Goal: Task Accomplishment & Management: Manage account settings

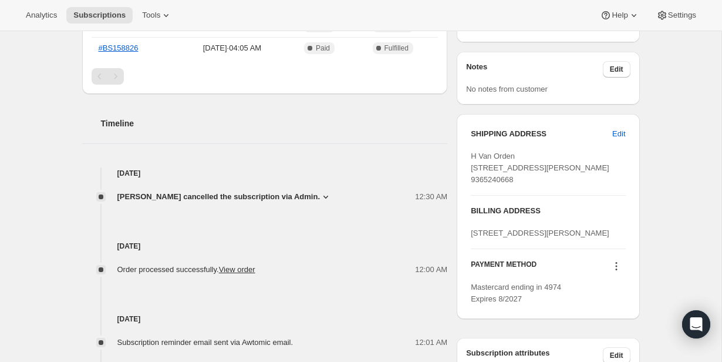
scroll to position [501, 0]
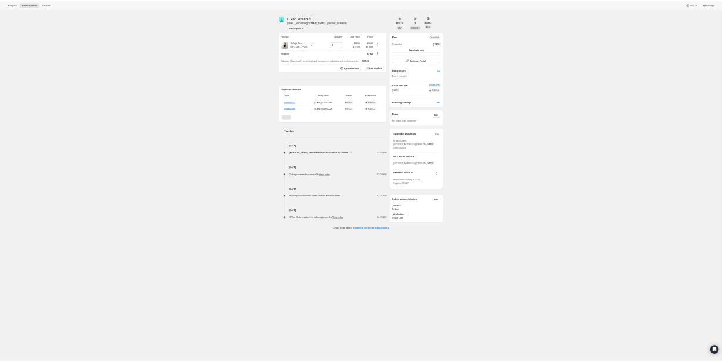
scroll to position [0, 0]
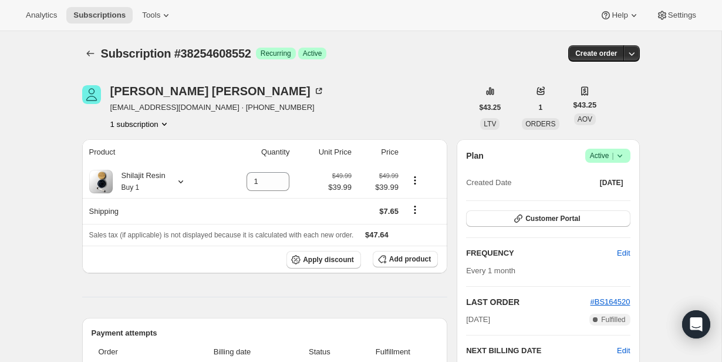
click at [621, 153] on icon at bounding box center [620, 156] width 12 height 12
click at [613, 192] on button "Cancel subscription" at bounding box center [604, 198] width 73 height 19
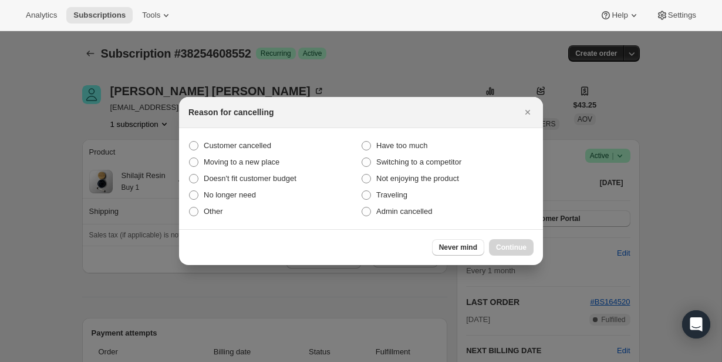
click at [437, 220] on section "Customer cancelled Have too much Moving to a new place Switching to a competito…" at bounding box center [361, 178] width 364 height 101
click at [432, 214] on span "Admin cancelled" at bounding box center [404, 211] width 56 height 9
click at [362, 207] on input "Admin cancelled" at bounding box center [362, 207] width 1 height 1
radio input "true"
click at [520, 240] on button "Continue" at bounding box center [511, 247] width 45 height 16
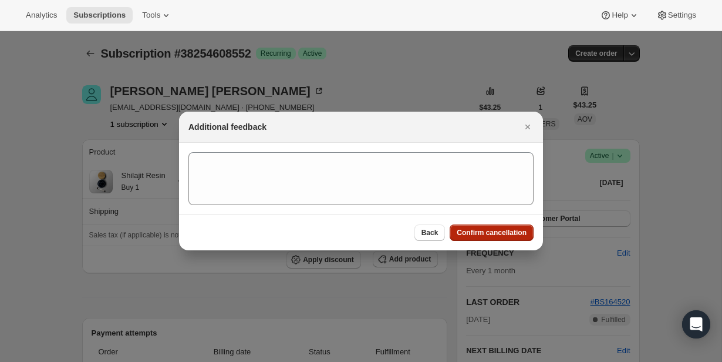
click at [516, 234] on span "Confirm cancellation" at bounding box center [492, 232] width 70 height 9
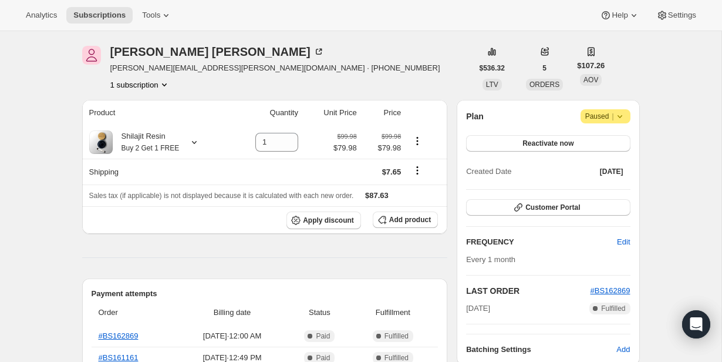
scroll to position [38, 0]
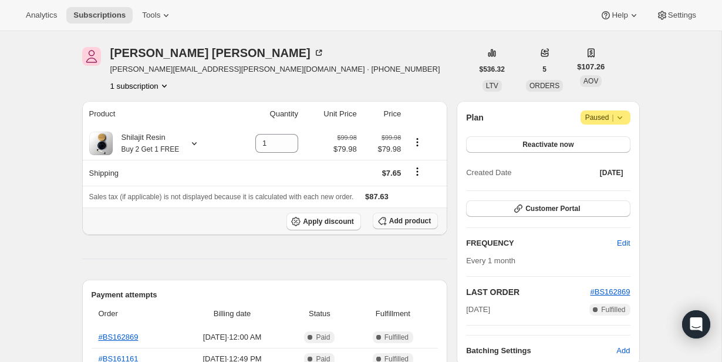
click at [394, 220] on span "Add product" at bounding box center [410, 220] width 42 height 9
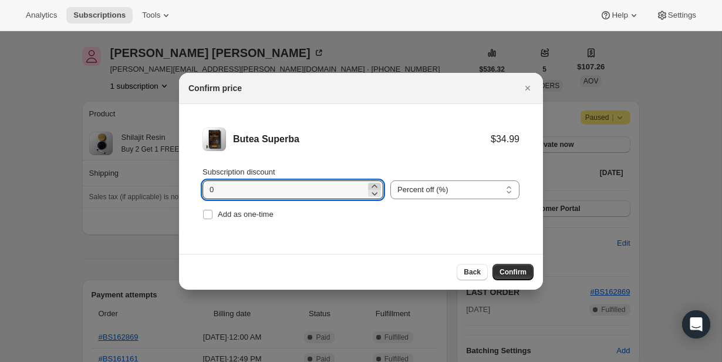
click at [369, 184] on icon ":rda:" at bounding box center [375, 186] width 12 height 12
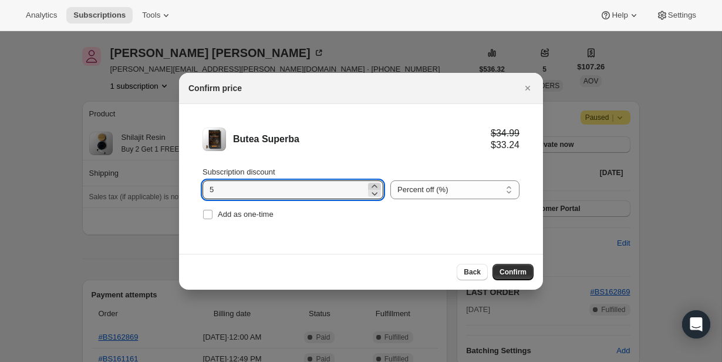
click at [369, 184] on icon ":rda:" at bounding box center [375, 186] width 12 height 12
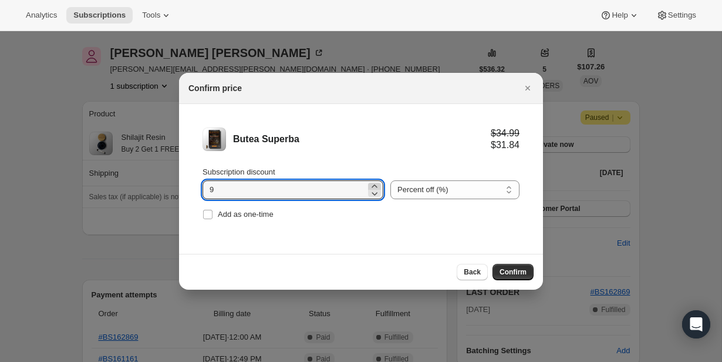
type input "10"
click at [415, 222] on div "Add as one-time" at bounding box center [361, 214] width 317 height 16
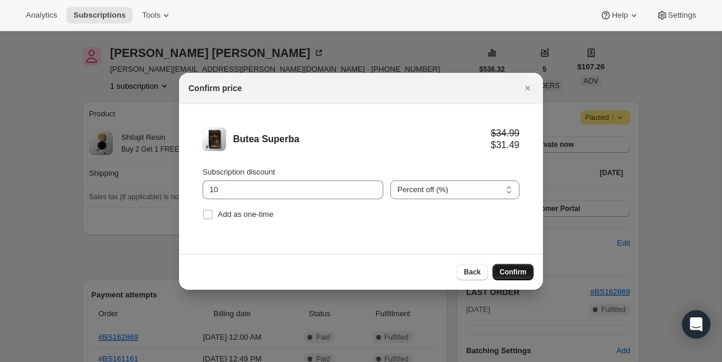
click at [516, 273] on span "Confirm" at bounding box center [513, 271] width 27 height 9
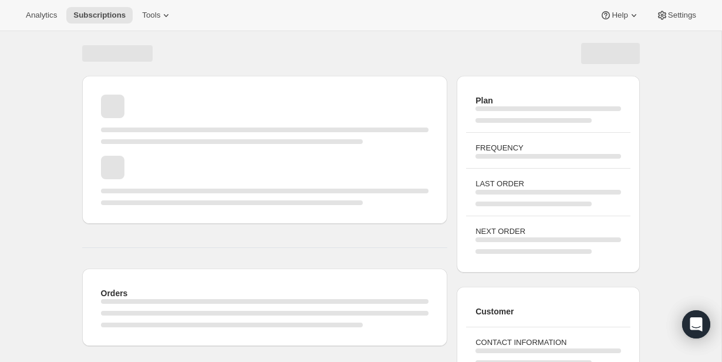
scroll to position [38, 0]
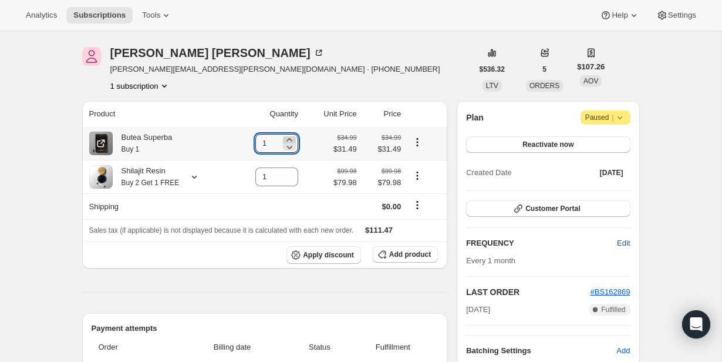
click at [287, 137] on icon at bounding box center [290, 140] width 12 height 12
type input "2"
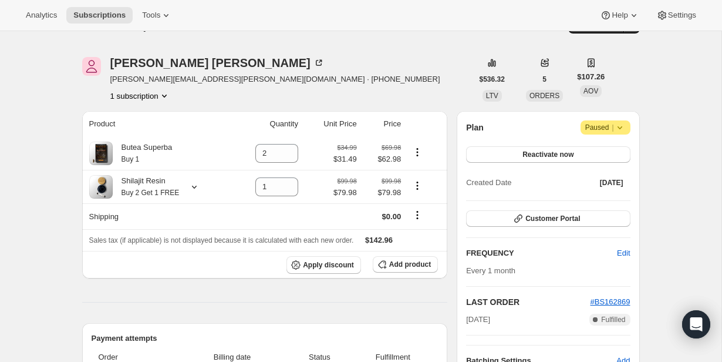
scroll to position [9, 0]
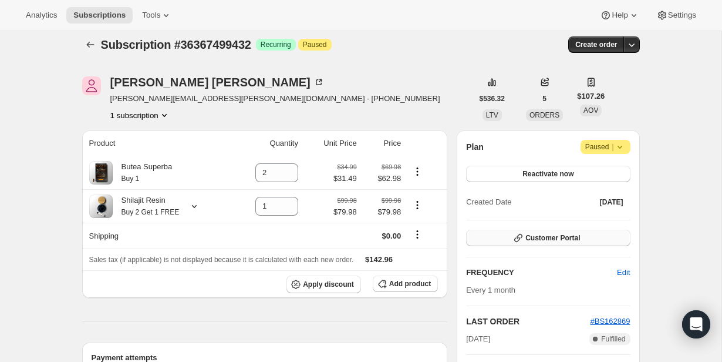
click at [550, 231] on button "Customer Portal" at bounding box center [548, 238] width 164 height 16
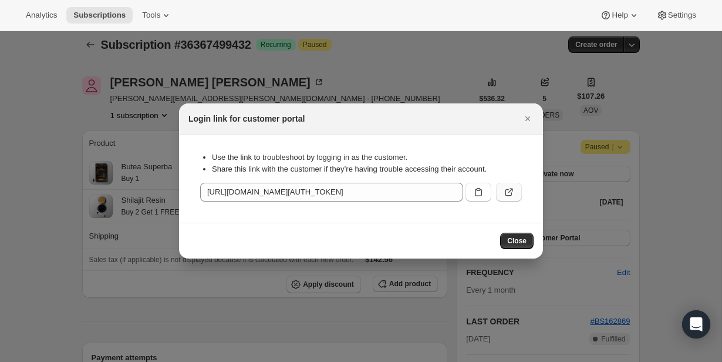
click at [509, 193] on icon ":rjd:" at bounding box center [509, 192] width 12 height 12
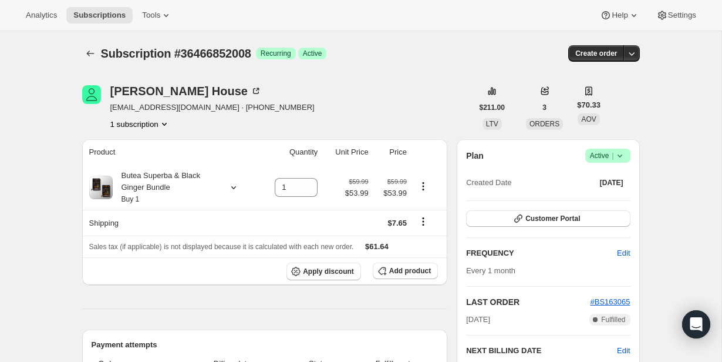
click at [620, 158] on icon at bounding box center [620, 156] width 12 height 12
click at [613, 184] on span "Pause subscription" at bounding box center [604, 179] width 66 height 12
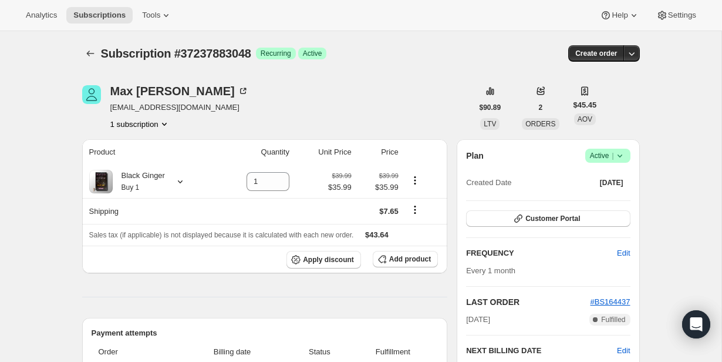
click at [620, 152] on icon at bounding box center [620, 156] width 12 height 12
click at [617, 201] on span "Cancel subscription" at bounding box center [604, 198] width 66 height 9
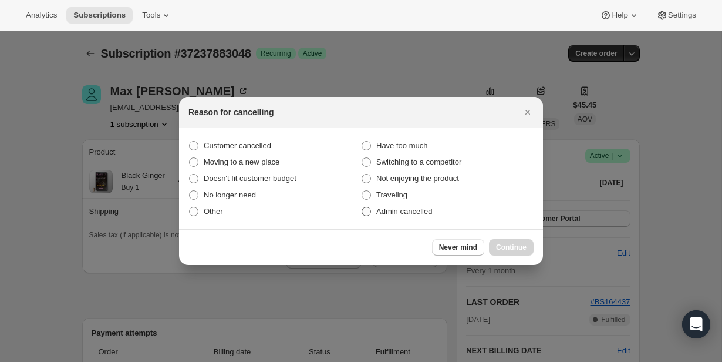
click at [432, 210] on span "Admin cancelled" at bounding box center [404, 211] width 56 height 9
click at [362, 207] on input "Admin cancelled" at bounding box center [362, 207] width 1 height 1
radio input "true"
click at [502, 240] on button "Continue" at bounding box center [511, 247] width 45 height 16
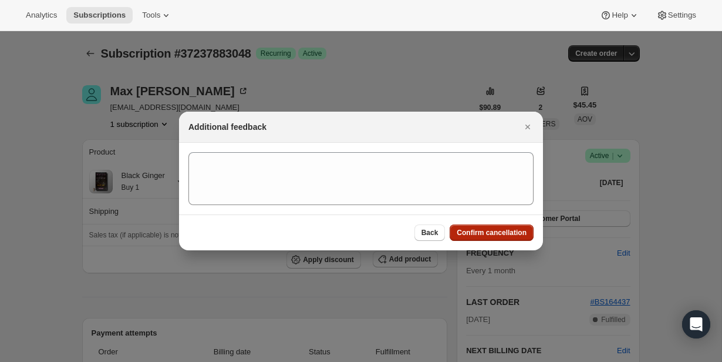
click at [502, 235] on span "Confirm cancellation" at bounding box center [492, 232] width 70 height 9
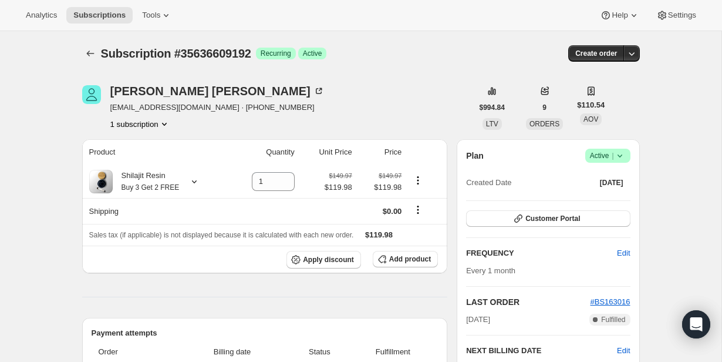
click at [620, 160] on icon at bounding box center [620, 156] width 12 height 12
click at [613, 194] on span "Cancel subscription" at bounding box center [604, 199] width 66 height 12
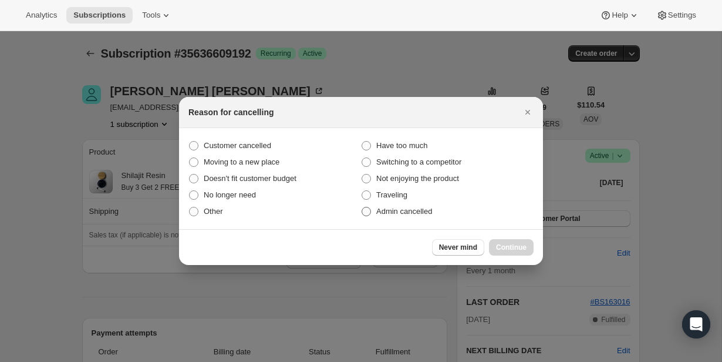
click at [416, 211] on span "Admin cancelled" at bounding box center [404, 211] width 56 height 9
click at [362, 207] on input "Admin cancelled" at bounding box center [362, 207] width 1 height 1
radio input "true"
click at [527, 245] on button "Continue" at bounding box center [511, 247] width 45 height 16
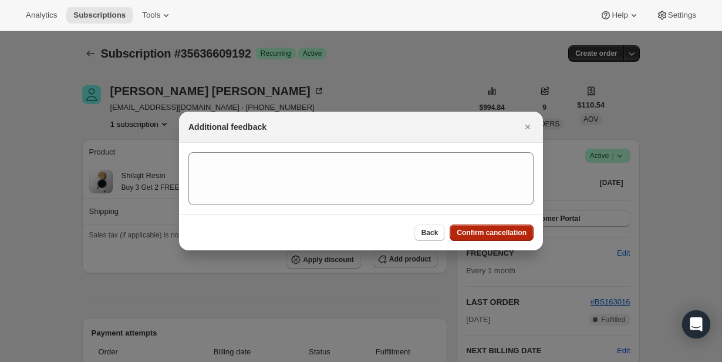
click at [522, 233] on span "Confirm cancellation" at bounding box center [492, 232] width 70 height 9
